Goal: Task Accomplishment & Management: Use online tool/utility

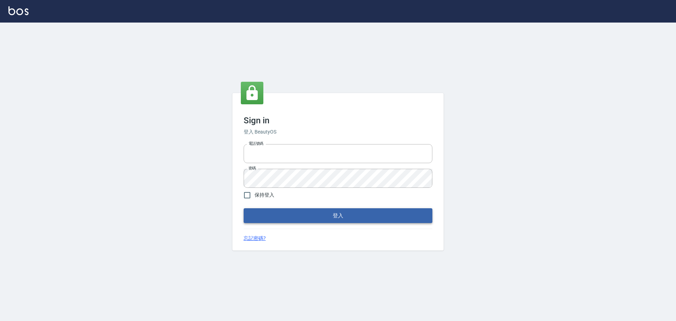
type input "0976570099"
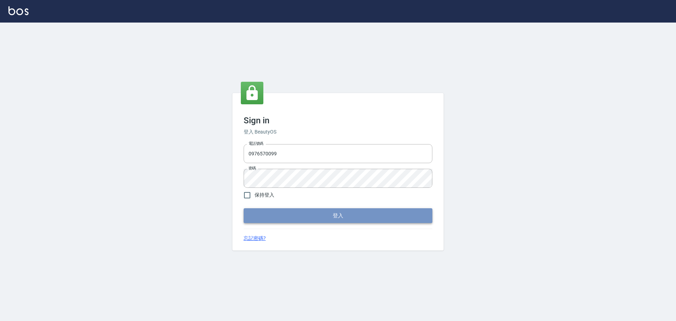
click at [359, 212] on button "登入" at bounding box center [337, 215] width 189 height 15
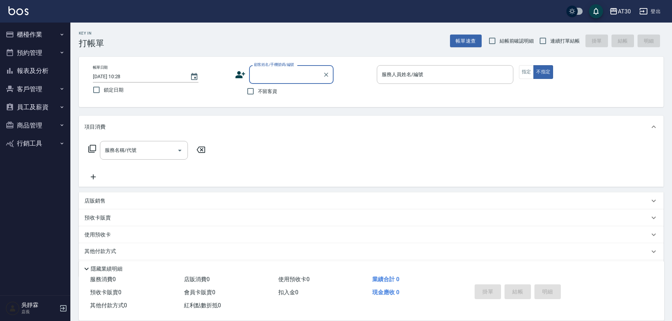
drag, startPoint x: 28, startPoint y: 104, endPoint x: 17, endPoint y: 123, distance: 22.6
click at [25, 110] on button "員工及薪資" at bounding box center [35, 107] width 65 height 18
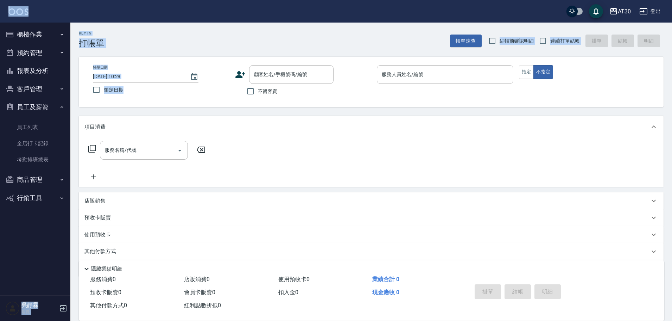
drag, startPoint x: 189, startPoint y: 15, endPoint x: 149, endPoint y: 226, distance: 214.2
click at [163, 0] on html "AT30 登出 櫃檯作業 打帳單 帳單列表 現金收支登錄 材料自購登錄 每日結帳 排班表 現場電腦打卡 預約管理 預約管理 單日預約紀錄 單週預約紀錄 報表及…" at bounding box center [336, 172] width 672 height 344
click at [49, 142] on link "全店打卡記錄" at bounding box center [35, 143] width 65 height 16
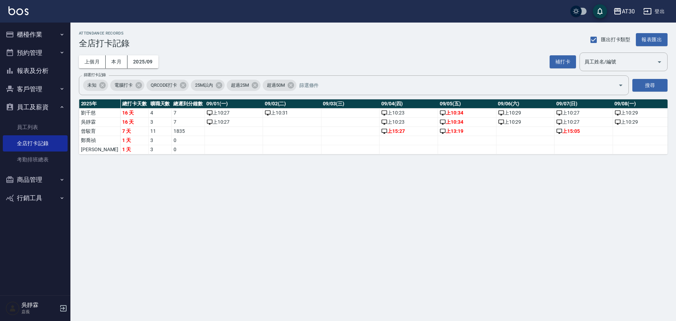
click at [59, 30] on button "櫃檯作業" at bounding box center [35, 34] width 65 height 18
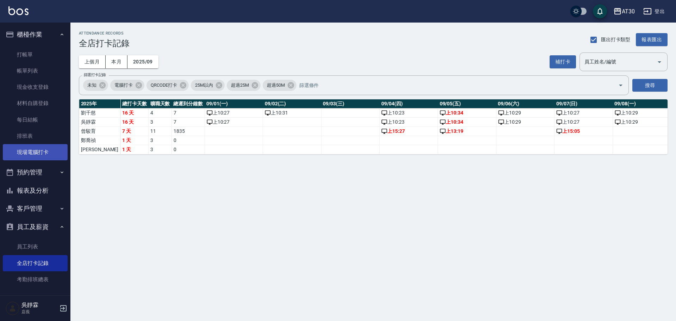
click at [48, 155] on link "現場電腦打卡" at bounding box center [35, 152] width 65 height 16
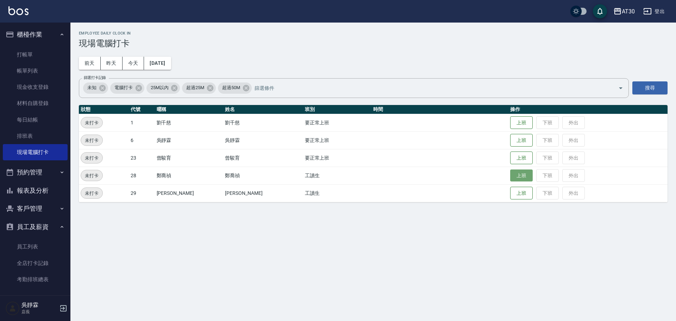
click at [510, 181] on button "上班" at bounding box center [521, 175] width 23 height 12
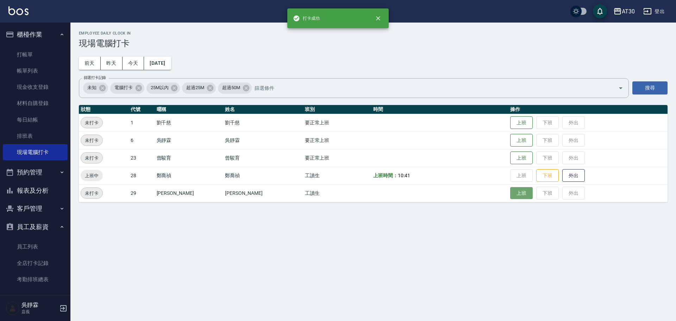
click at [510, 196] on button "上班" at bounding box center [521, 193] width 23 height 12
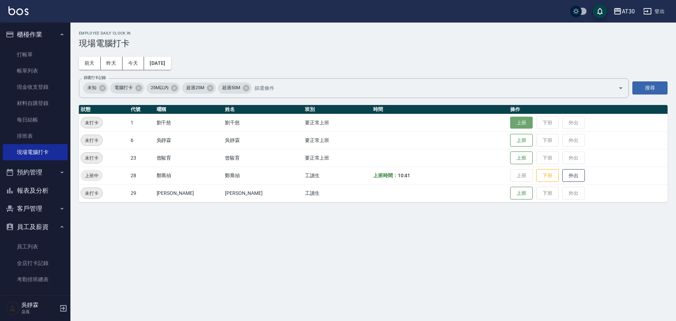
click at [510, 125] on button "上班" at bounding box center [521, 122] width 23 height 12
click at [513, 144] on button "上班" at bounding box center [521, 140] width 23 height 12
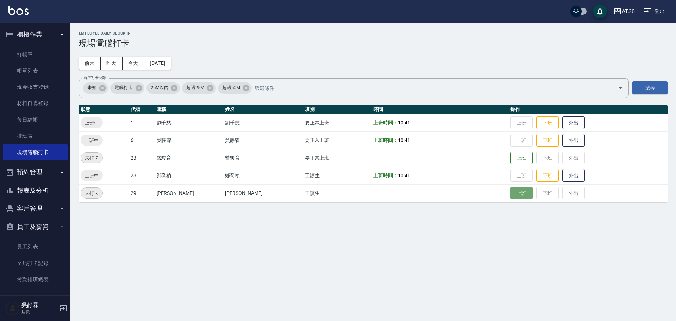
click at [514, 197] on button "上班" at bounding box center [521, 193] width 23 height 12
